Goal: Transaction & Acquisition: Purchase product/service

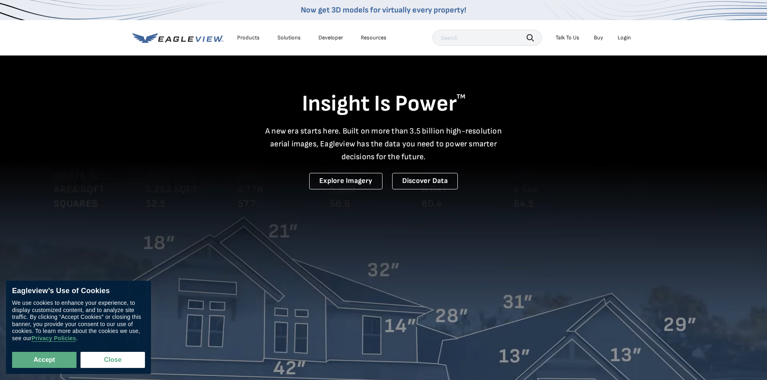
click at [623, 41] on div "Login" at bounding box center [624, 37] width 13 height 7
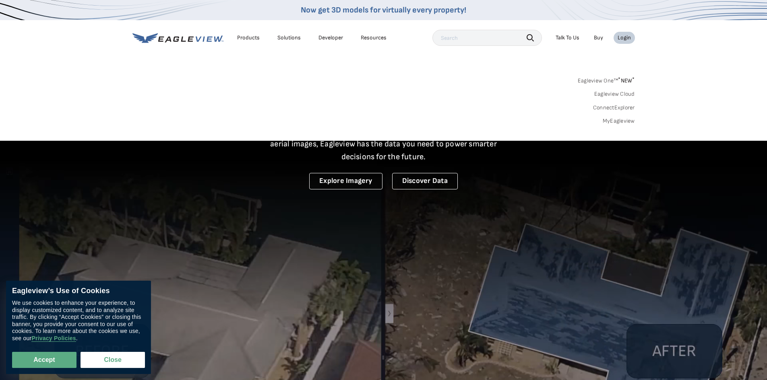
click at [611, 122] on link "MyEagleview" at bounding box center [619, 121] width 32 height 7
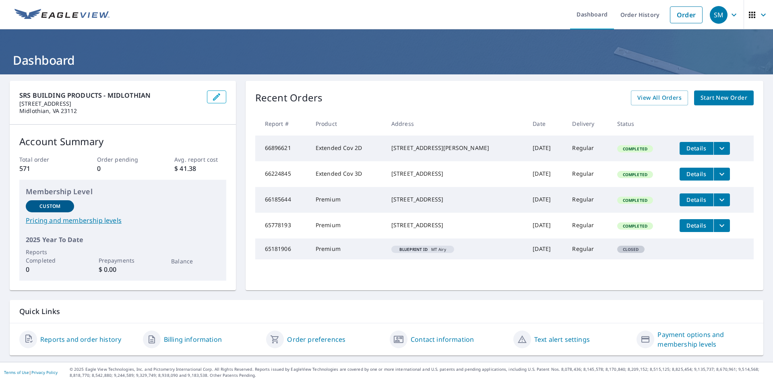
click at [701, 97] on span "Start New Order" at bounding box center [724, 98] width 47 height 10
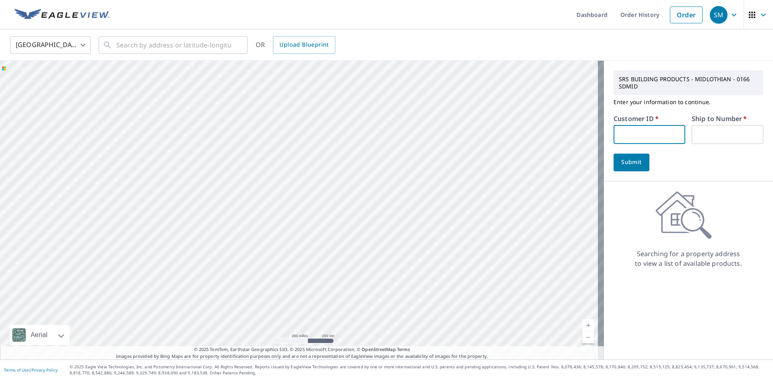
paste input "S006891"
type input "S006891"
click at [702, 130] on input "text" at bounding box center [728, 134] width 72 height 19
type input "01"
click at [290, 44] on span "Upload Blueprint" at bounding box center [303, 45] width 49 height 10
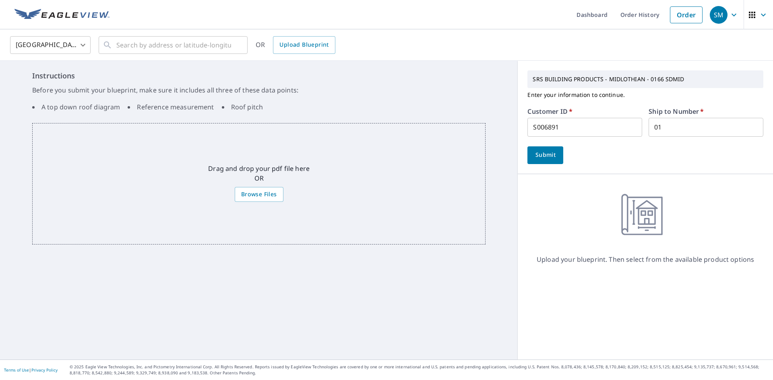
drag, startPoint x: 216, startPoint y: 190, endPoint x: 158, endPoint y: 161, distance: 65.0
click at [158, 161] on div "Drag and drop your pdf file here OR Browse Files" at bounding box center [258, 184] width 453 height 122
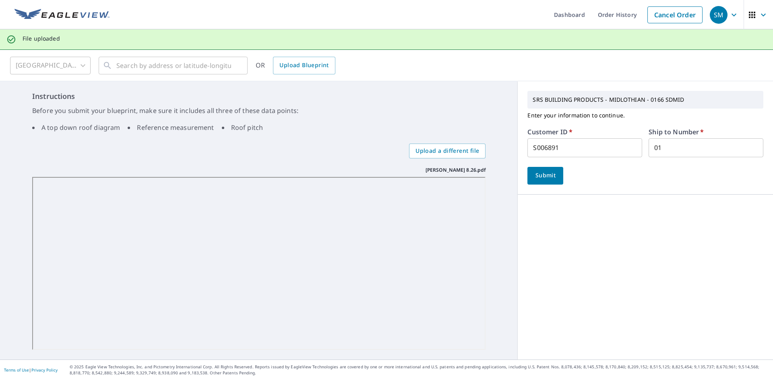
click at [554, 177] on button "Submit" at bounding box center [545, 176] width 36 height 18
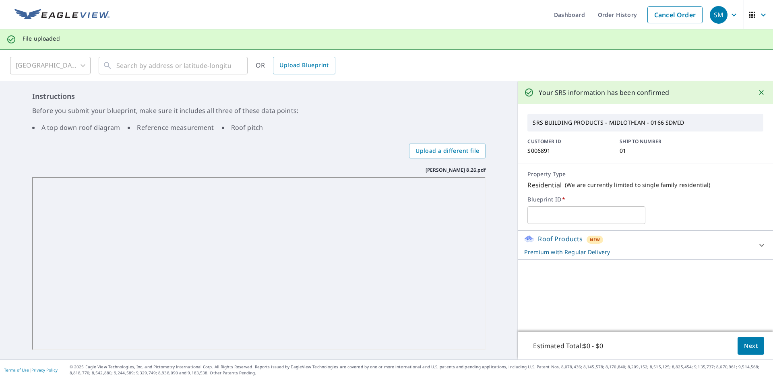
click at [543, 213] on input "text" at bounding box center [586, 215] width 118 height 23
type input "Gottwald Residence"
click at [746, 348] on span "Next" at bounding box center [751, 346] width 14 height 10
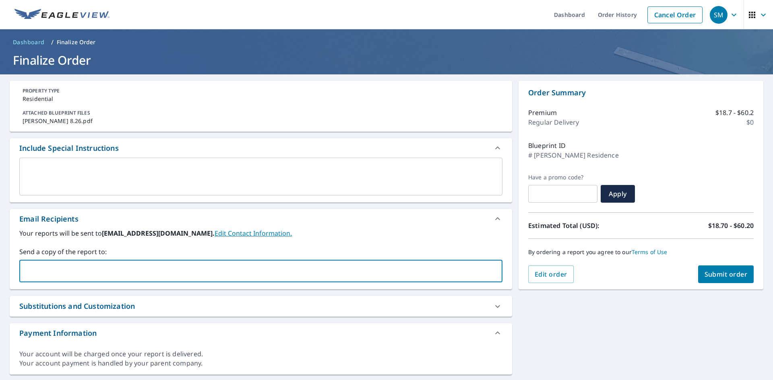
click at [37, 264] on input "text" at bounding box center [255, 271] width 464 height 15
type input "gordon.smith@srsbuildingproducts.com"
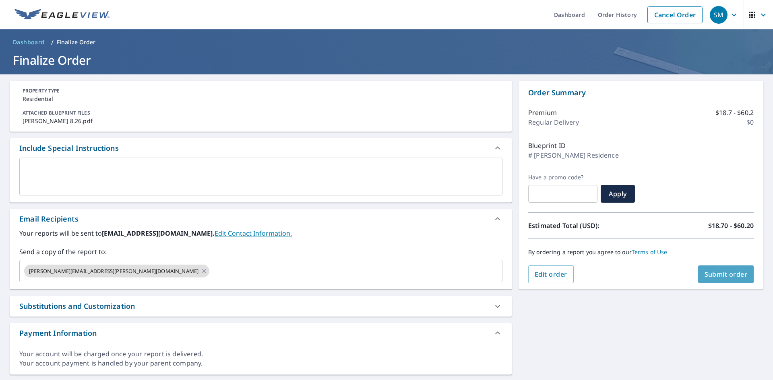
click at [707, 273] on span "Submit order" at bounding box center [726, 274] width 43 height 9
checkbox input "true"
